Goal: Navigation & Orientation: Find specific page/section

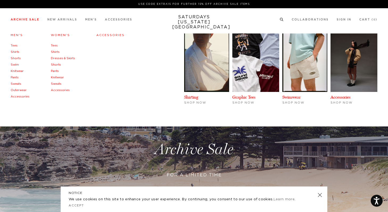
click at [57, 59] on link "Dresses & Skirts" at bounding box center [63, 58] width 24 height 3
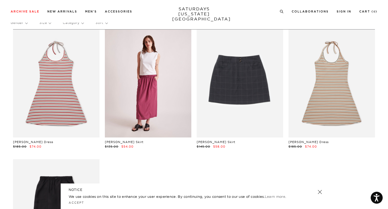
scroll to position [25, 0]
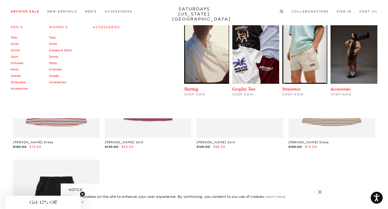
click at [54, 64] on link "Pants" at bounding box center [53, 63] width 8 height 4
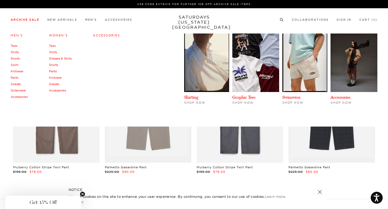
click at [57, 76] on link "Knitwear" at bounding box center [55, 78] width 13 height 4
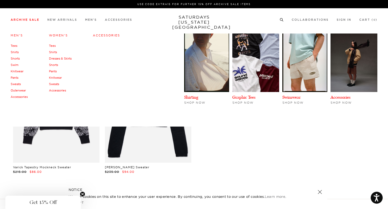
click at [55, 84] on link "Sweats" at bounding box center [54, 84] width 10 height 4
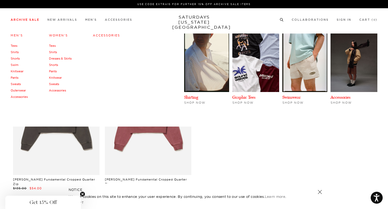
click at [54, 52] on link "Shirts" at bounding box center [53, 52] width 8 height 4
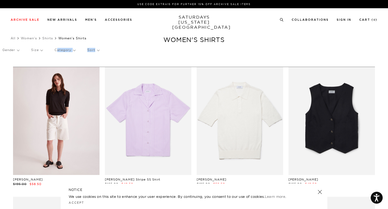
drag, startPoint x: 0, startPoint y: 0, endPoint x: 42, endPoint y: 101, distance: 109.1
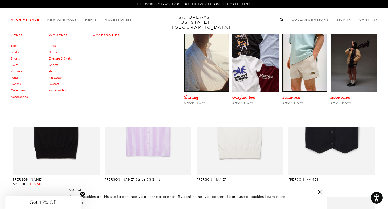
click at [54, 47] on link "Tees" at bounding box center [52, 46] width 7 height 4
